Goal: Transaction & Acquisition: Purchase product/service

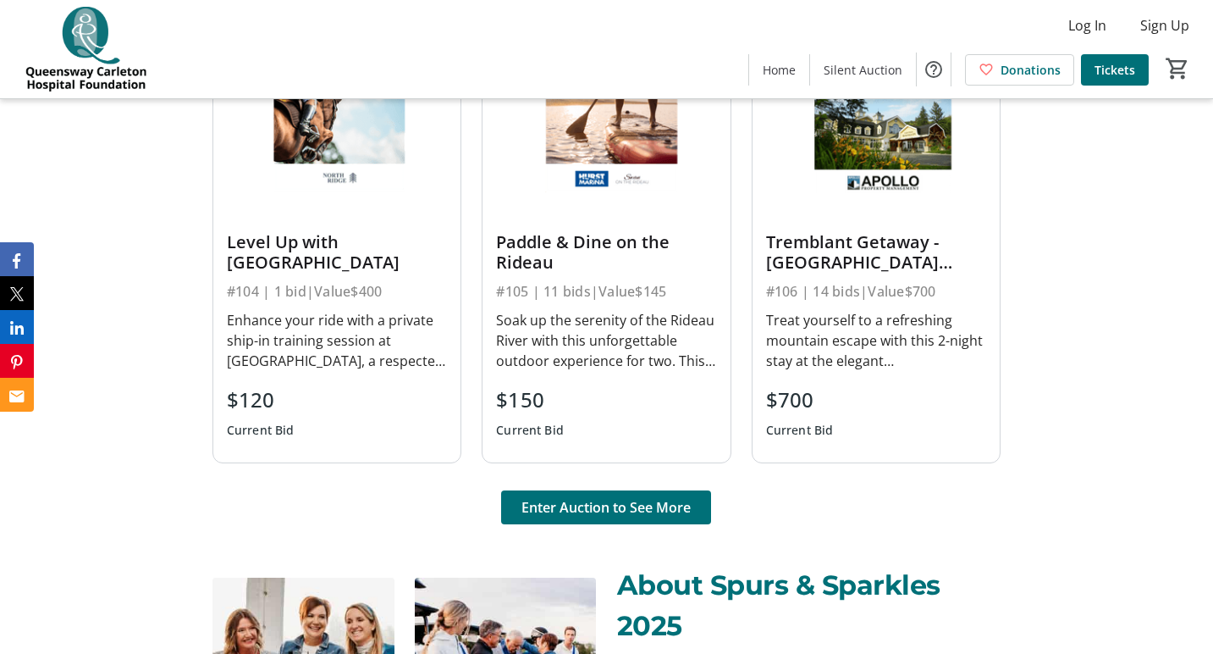
scroll to position [1157, 0]
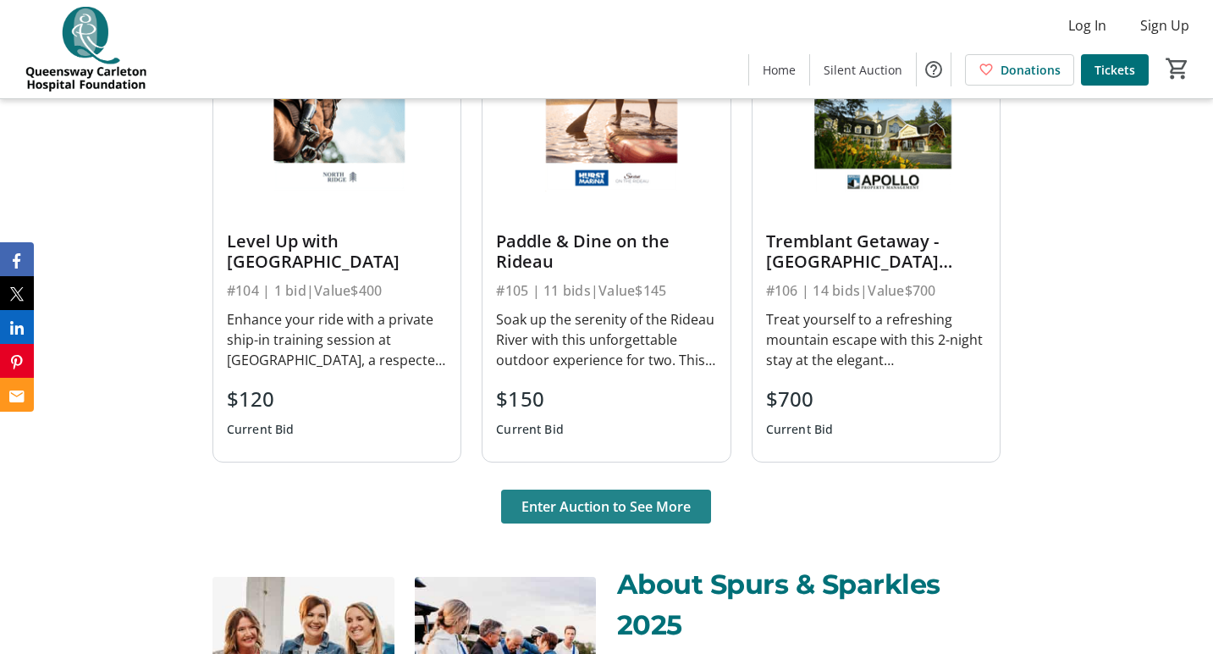
click at [609, 506] on span "Enter Auction to See More" at bounding box center [606, 506] width 169 height 20
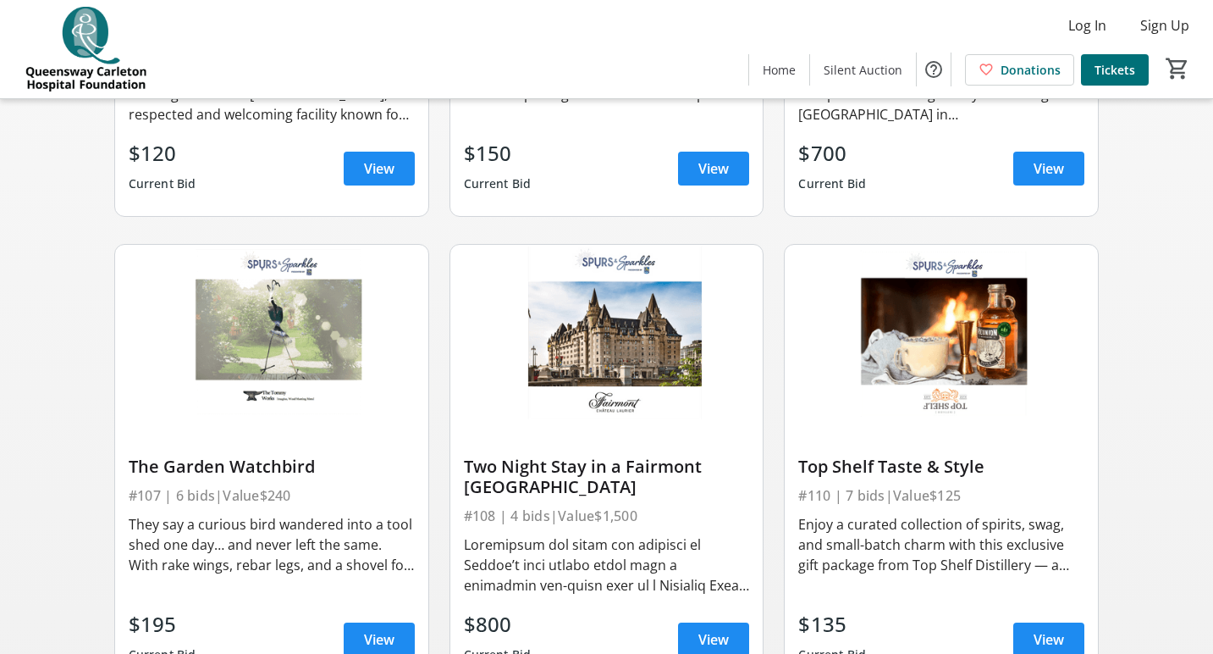
scroll to position [1003, 0]
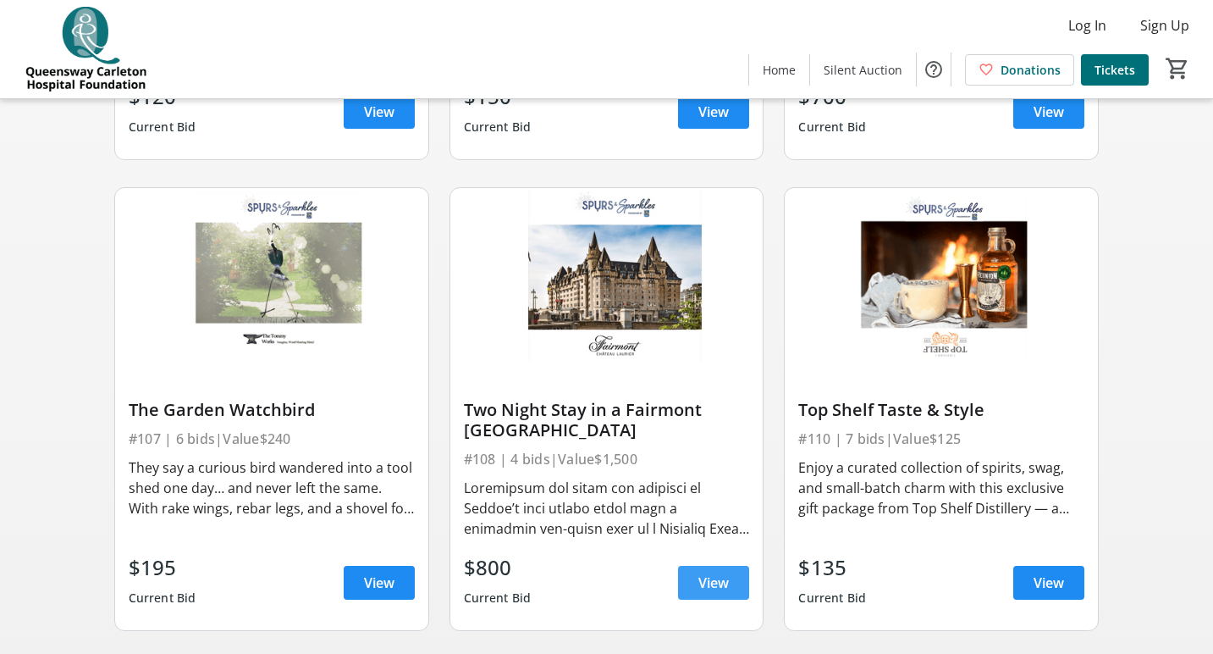
click at [700, 582] on span "View" at bounding box center [714, 582] width 30 height 20
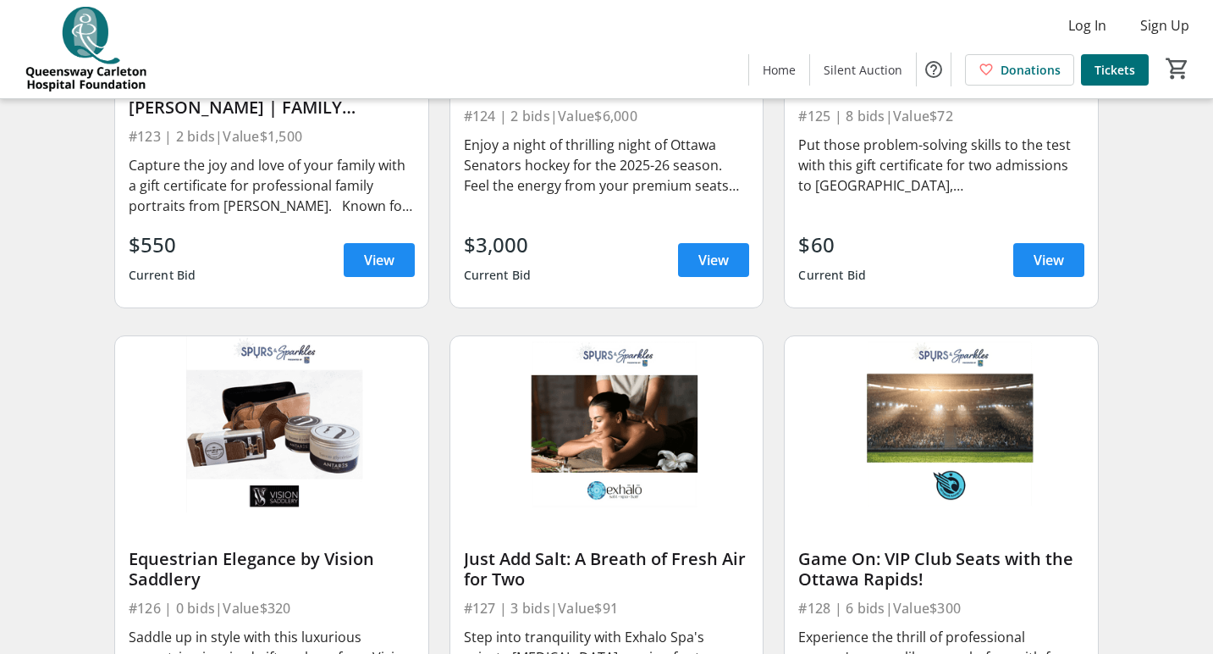
scroll to position [3808, 0]
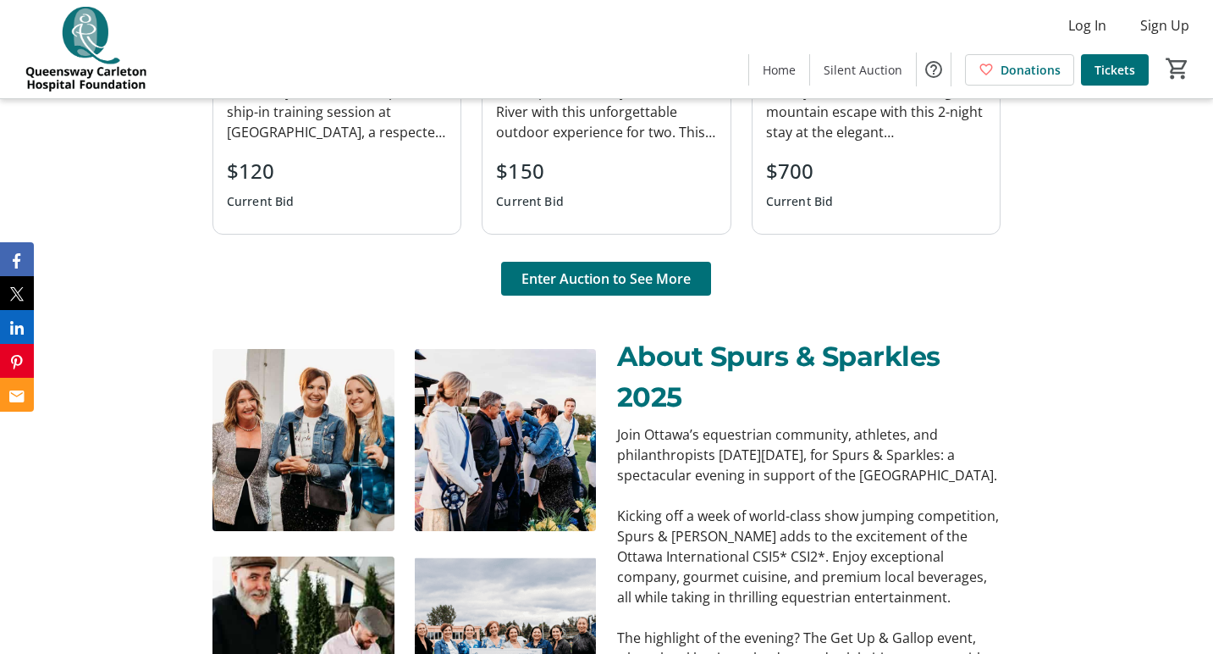
scroll to position [1384, 0]
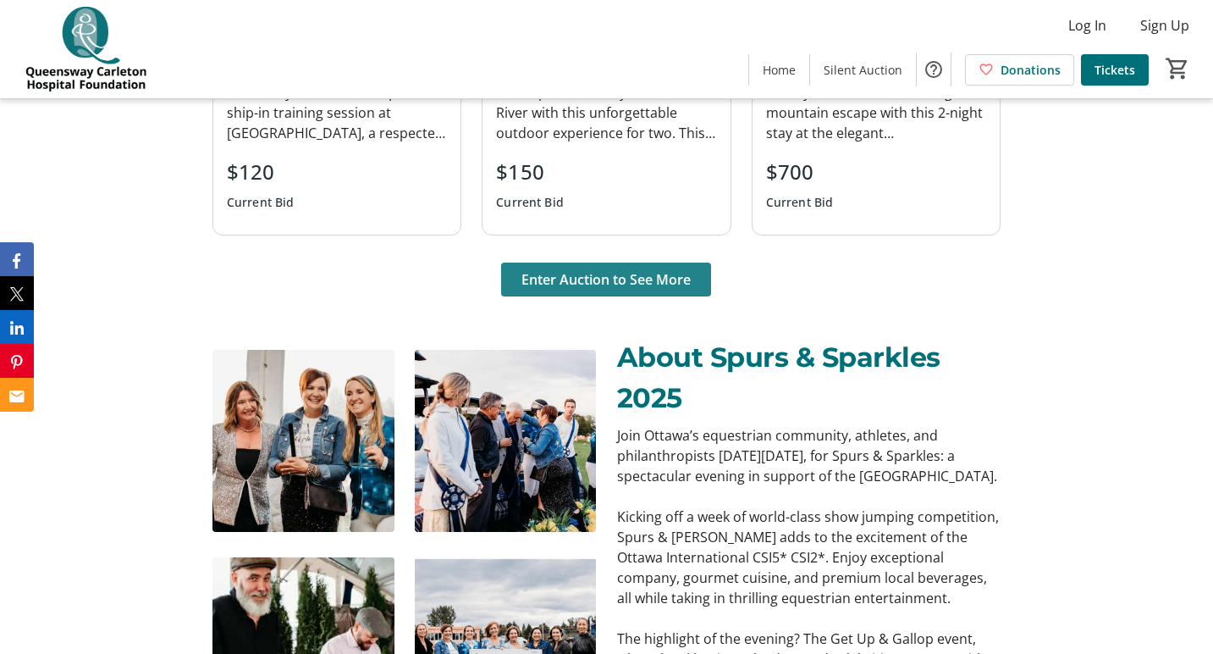
click at [649, 284] on span "Enter Auction to See More" at bounding box center [606, 279] width 169 height 20
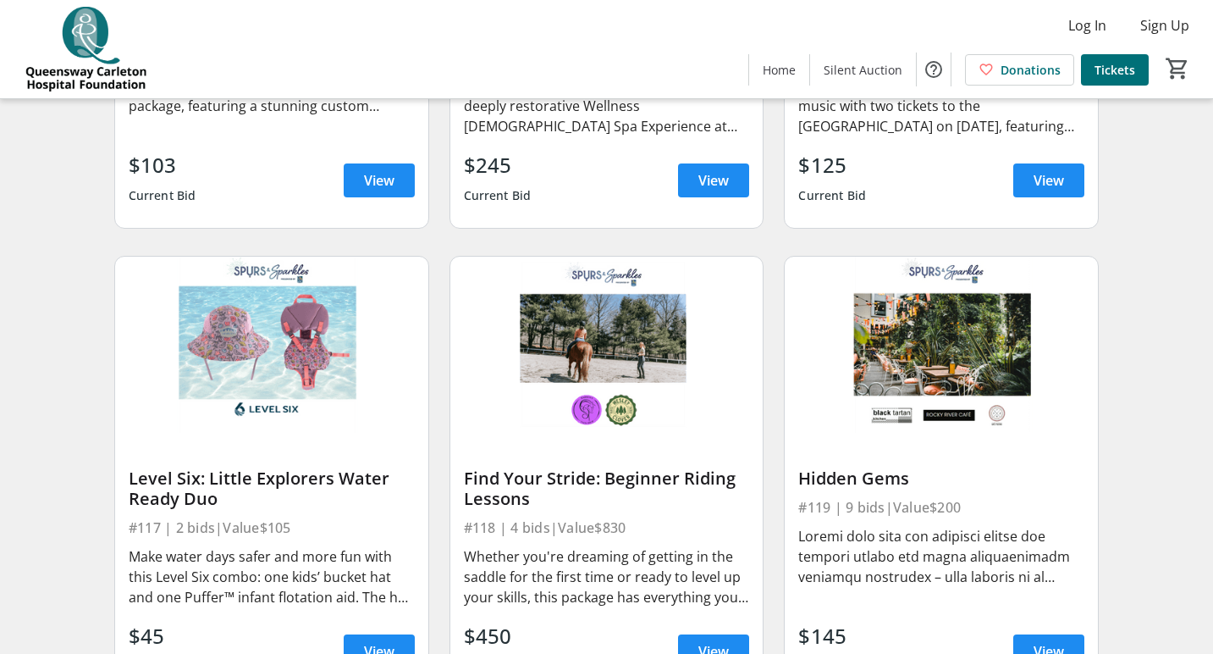
scroll to position [2609, 0]
